Goal: Check status: Check status

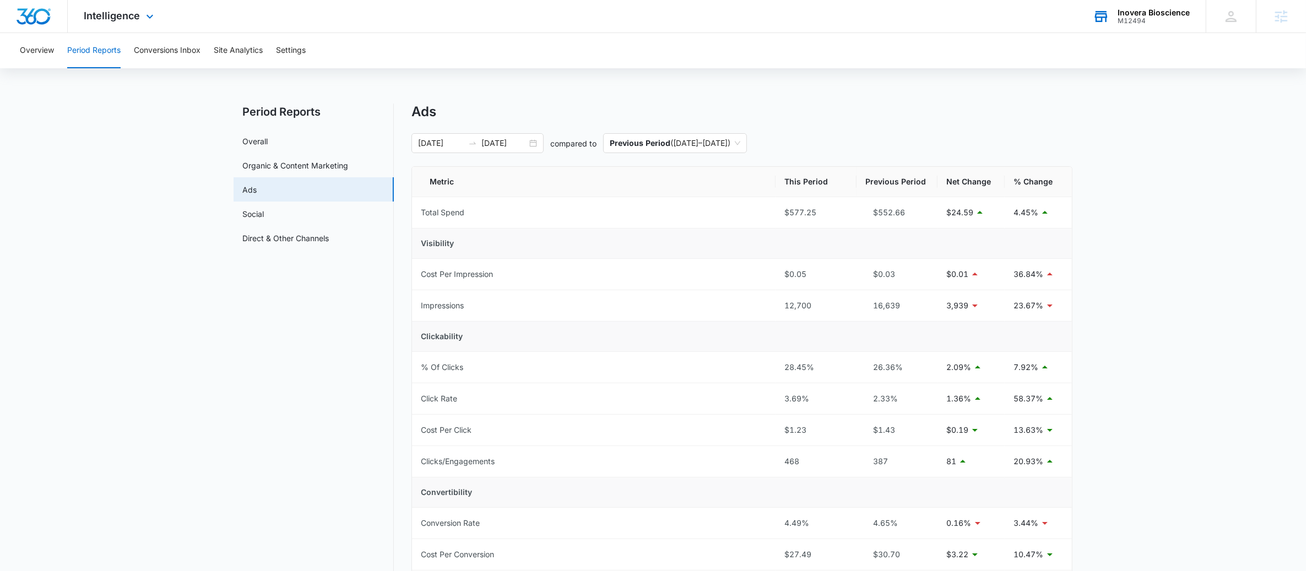
click at [1130, 21] on div "M12494" at bounding box center [1154, 21] width 72 height 8
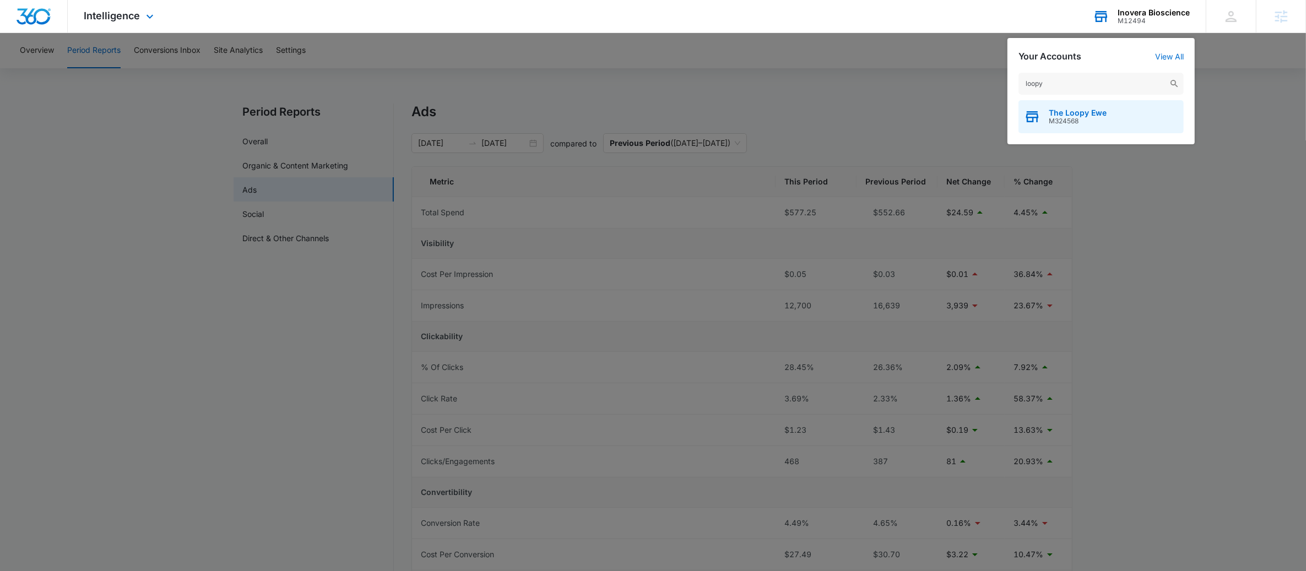
type input "loopy"
click at [1091, 120] on span "M324568" at bounding box center [1078, 121] width 58 height 8
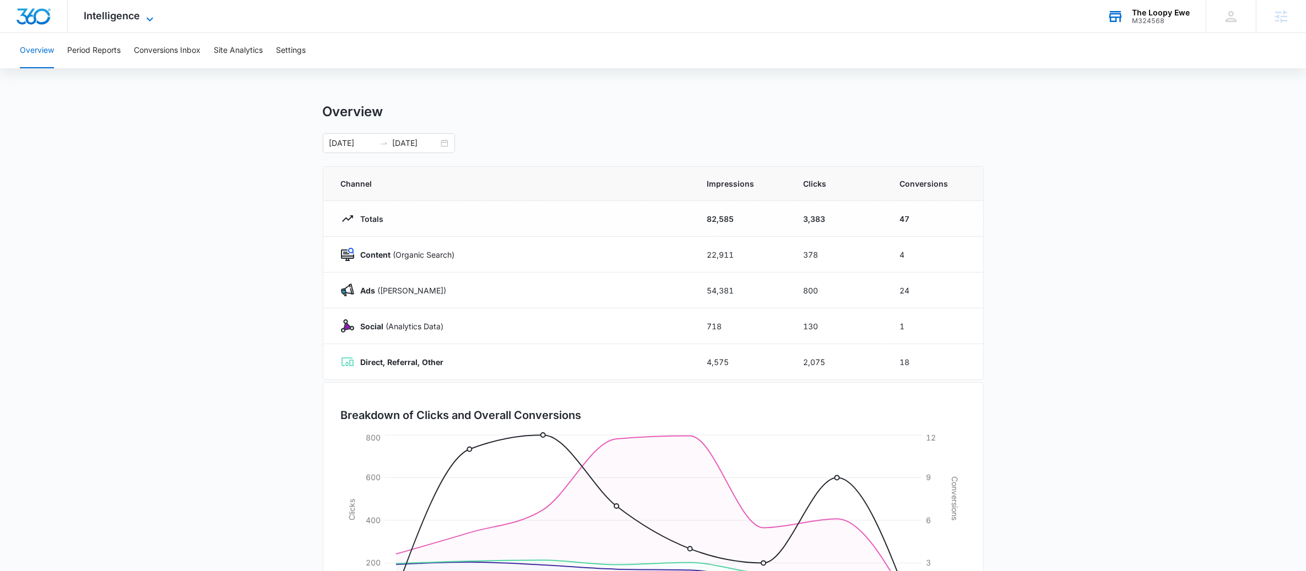
click at [123, 17] on span "Intelligence" at bounding box center [112, 16] width 56 height 12
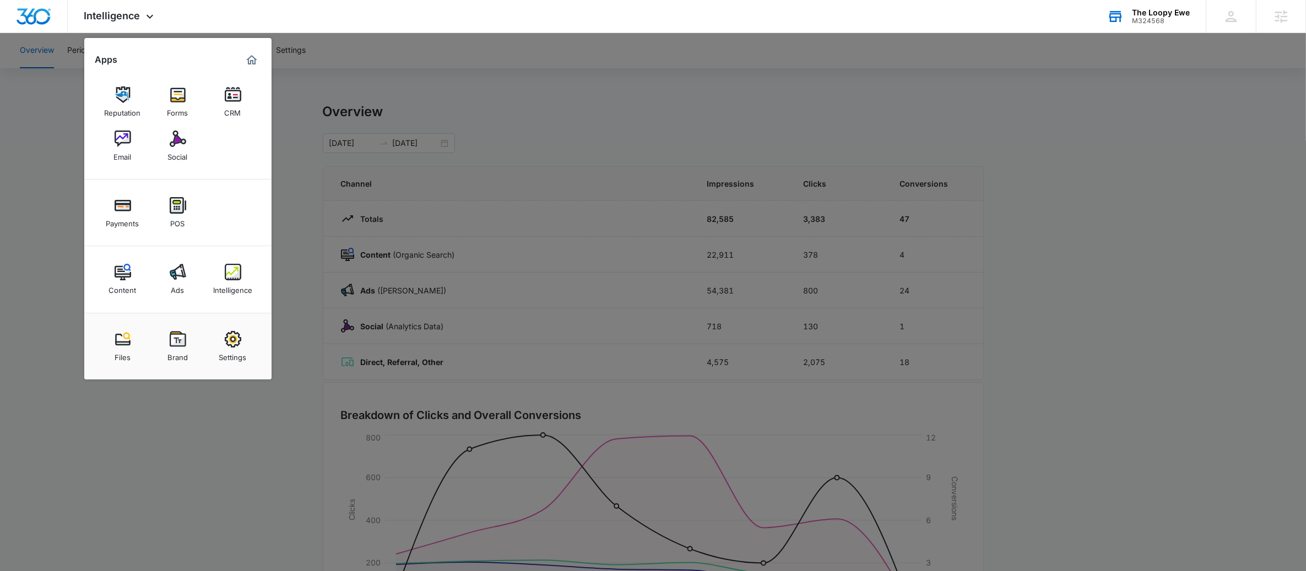
click at [8, 85] on div at bounding box center [653, 285] width 1306 height 571
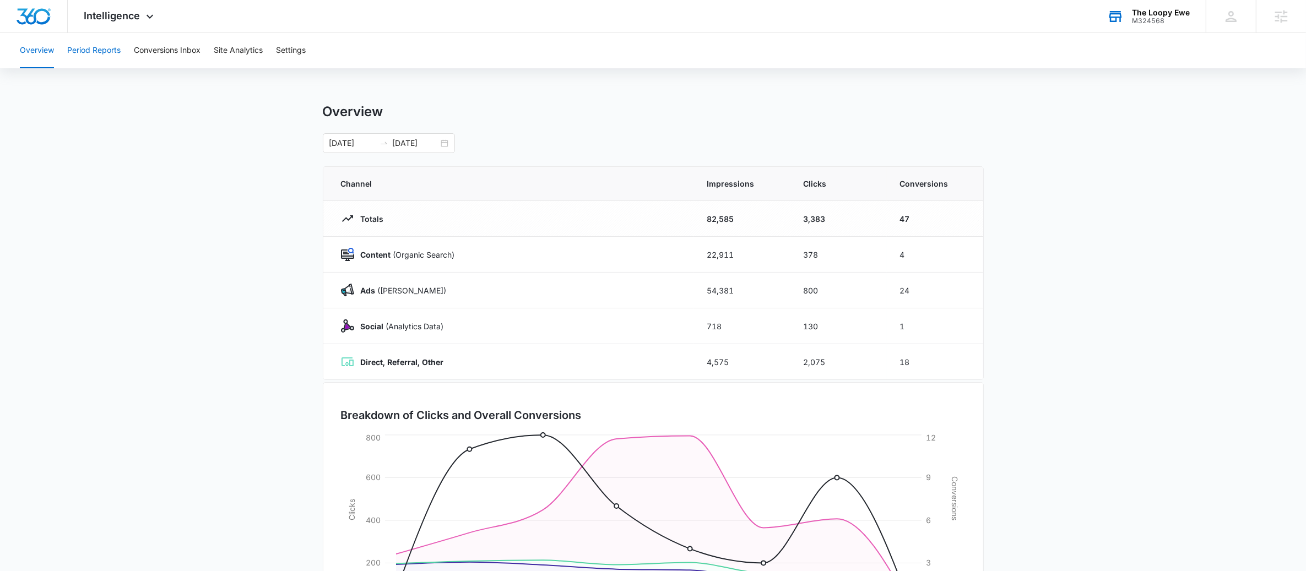
click at [97, 42] on button "Period Reports" at bounding box center [93, 50] width 53 height 35
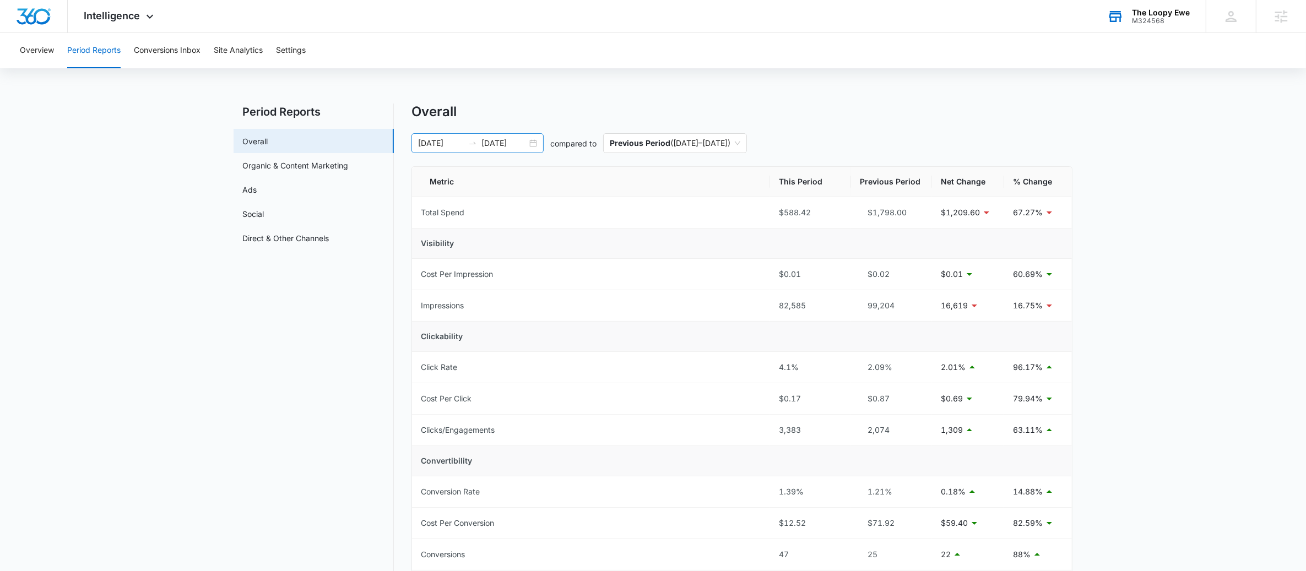
click at [526, 148] on input "[DATE]" at bounding box center [505, 143] width 46 height 12
click at [582, 83] on div "Overview Period Reports Conversions Inbox Site Analytics Settings Period Report…" at bounding box center [653, 500] width 1306 height 935
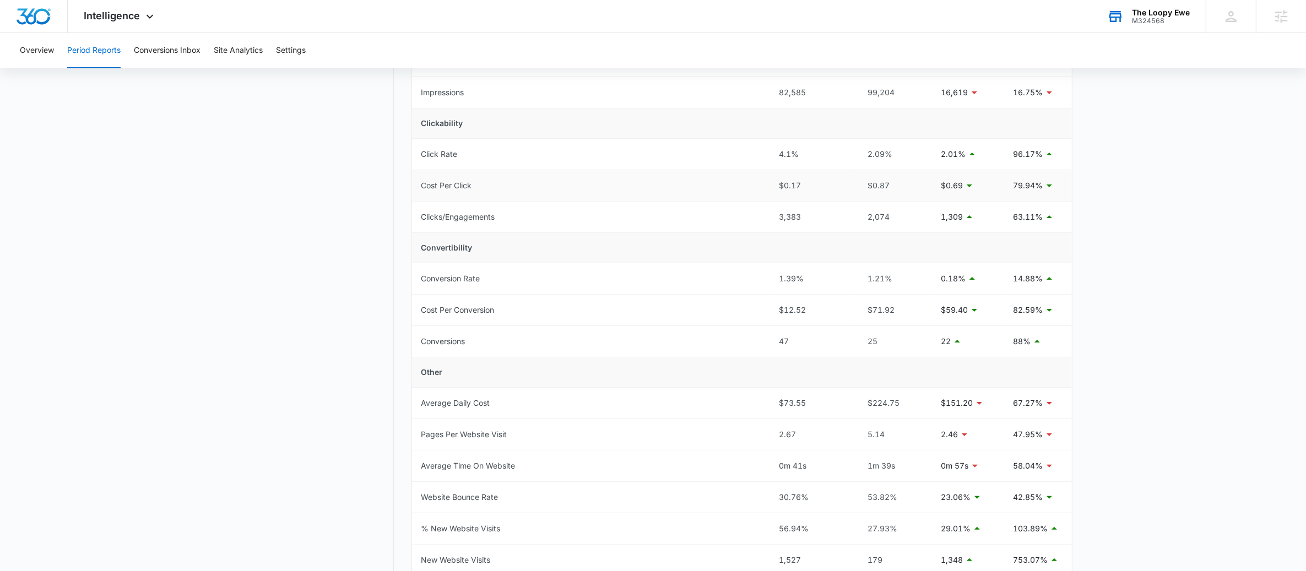
scroll to position [399, 0]
